Goal: Transaction & Acquisition: Book appointment/travel/reservation

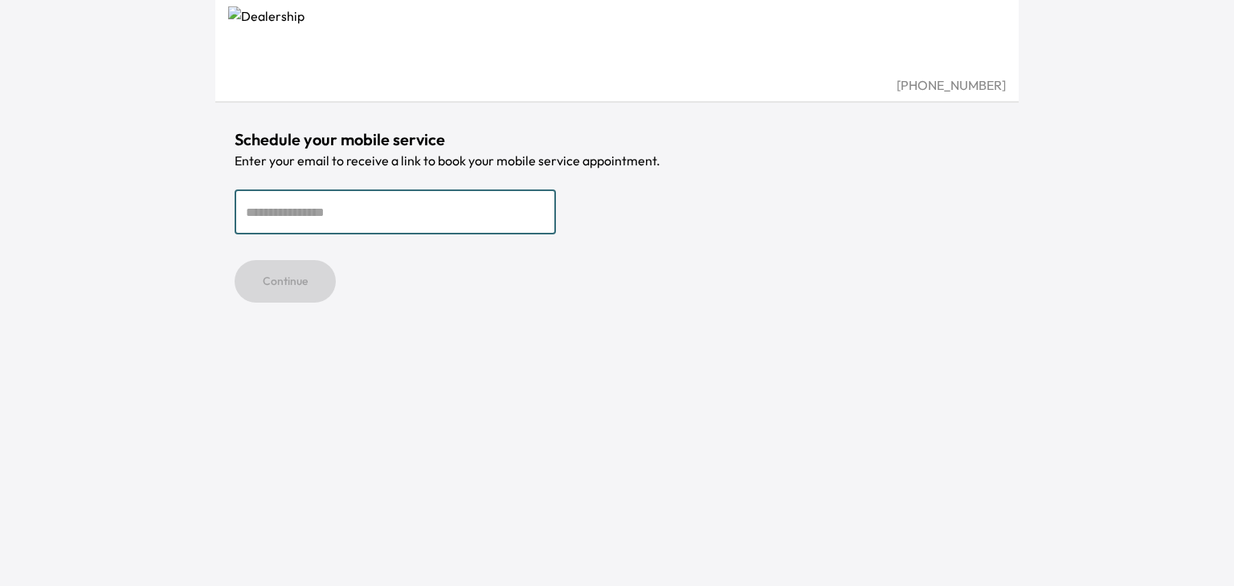
click at [292, 215] on input "email" at bounding box center [395, 212] width 321 height 45
type input "**********"
click at [301, 271] on button "Continue" at bounding box center [285, 281] width 101 height 43
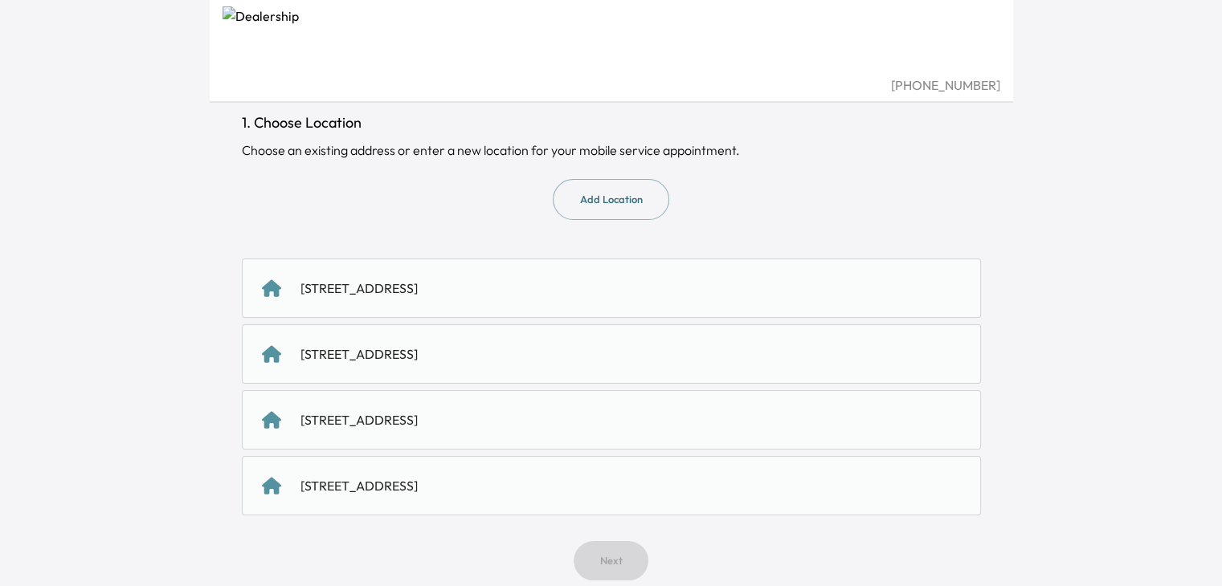
scroll to position [100, 0]
click at [414, 286] on div "118 S First St, Campbell, CA 95008, US" at bounding box center [358, 287] width 117 height 19
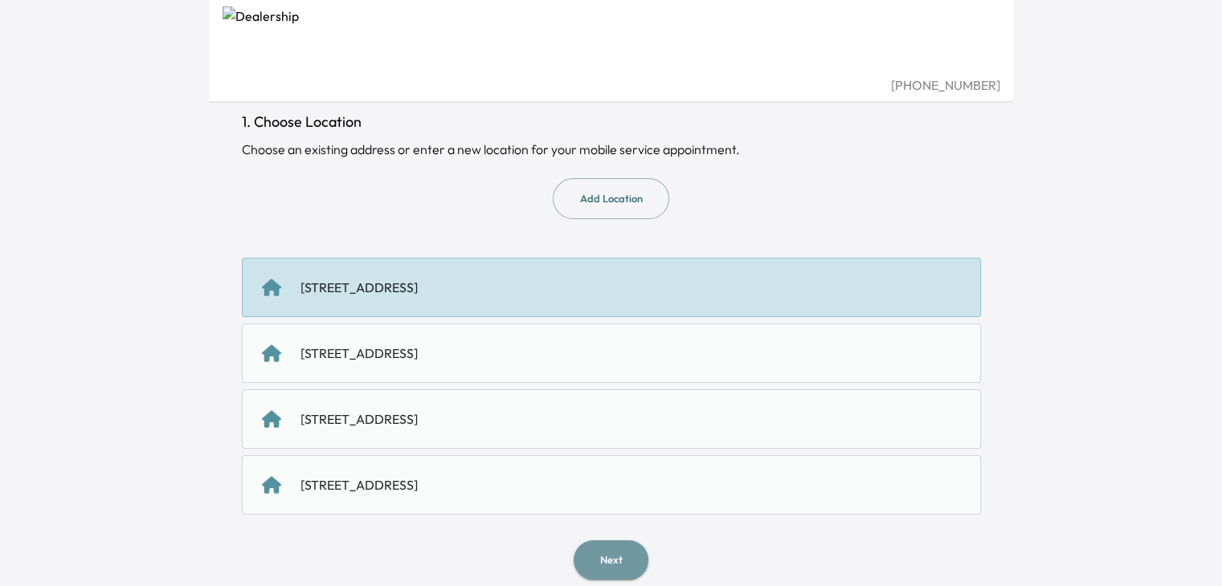
click at [605, 557] on button "Next" at bounding box center [611, 560] width 75 height 39
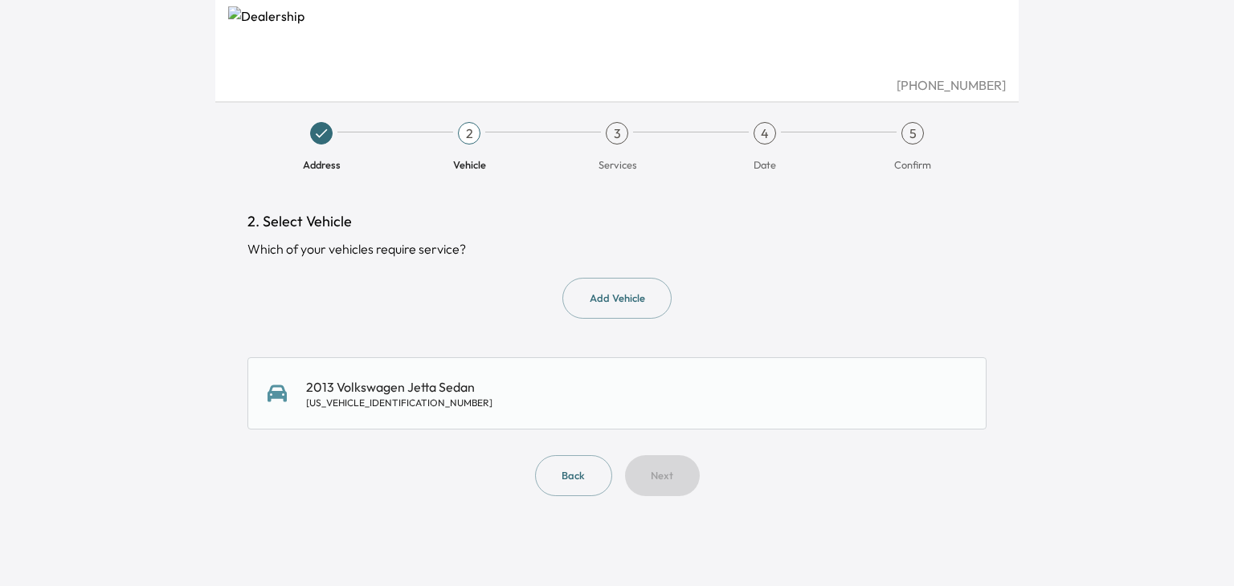
click at [447, 415] on div "2013 Volkswagen Jetta Sedan 3VWDX7AJ5DM442107" at bounding box center [616, 394] width 739 height 72
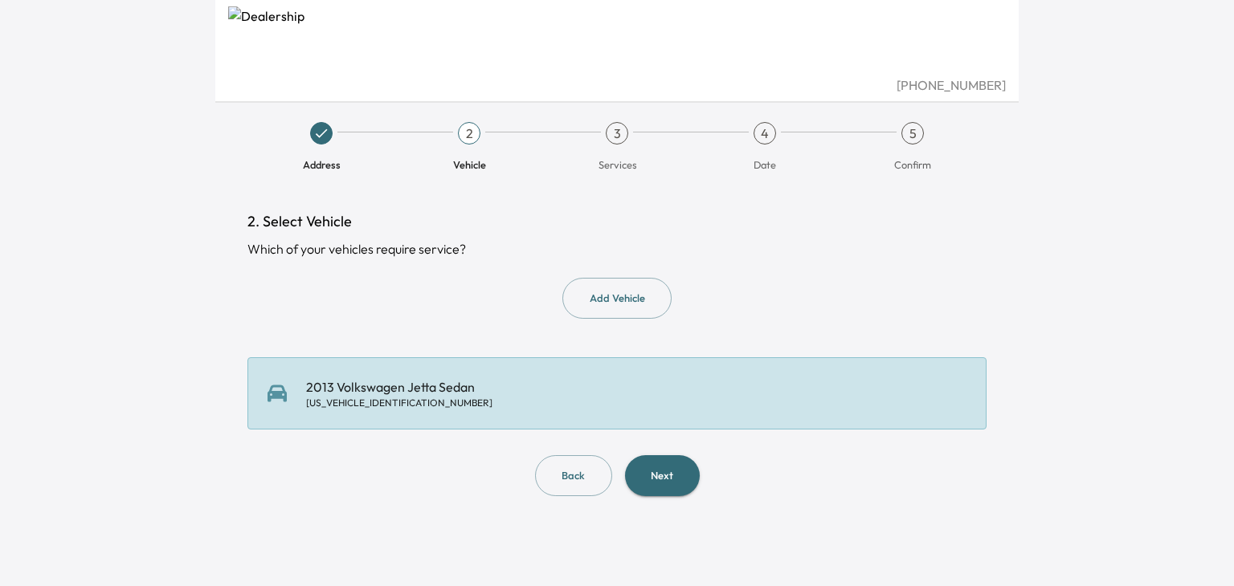
click at [672, 499] on div "2. Select Vehicle Which of your vehicles require service? Add Vehicle 2013 Volk…" at bounding box center [617, 353] width 765 height 337
click at [668, 491] on button "Next" at bounding box center [662, 476] width 75 height 41
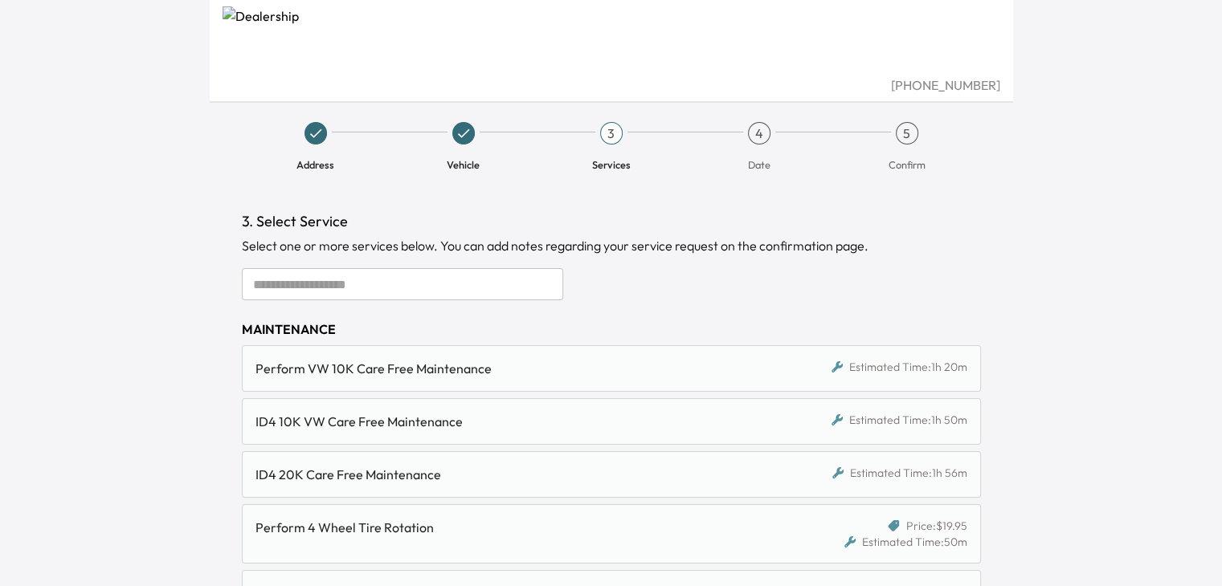
click at [312, 275] on input "text" at bounding box center [402, 284] width 321 height 32
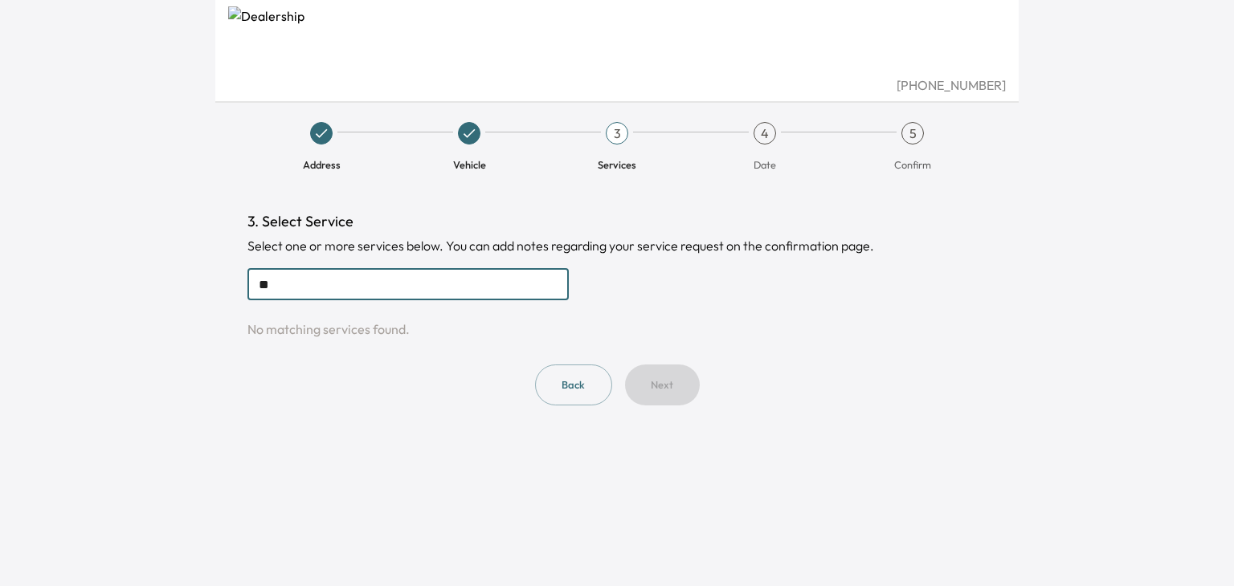
type input "*"
